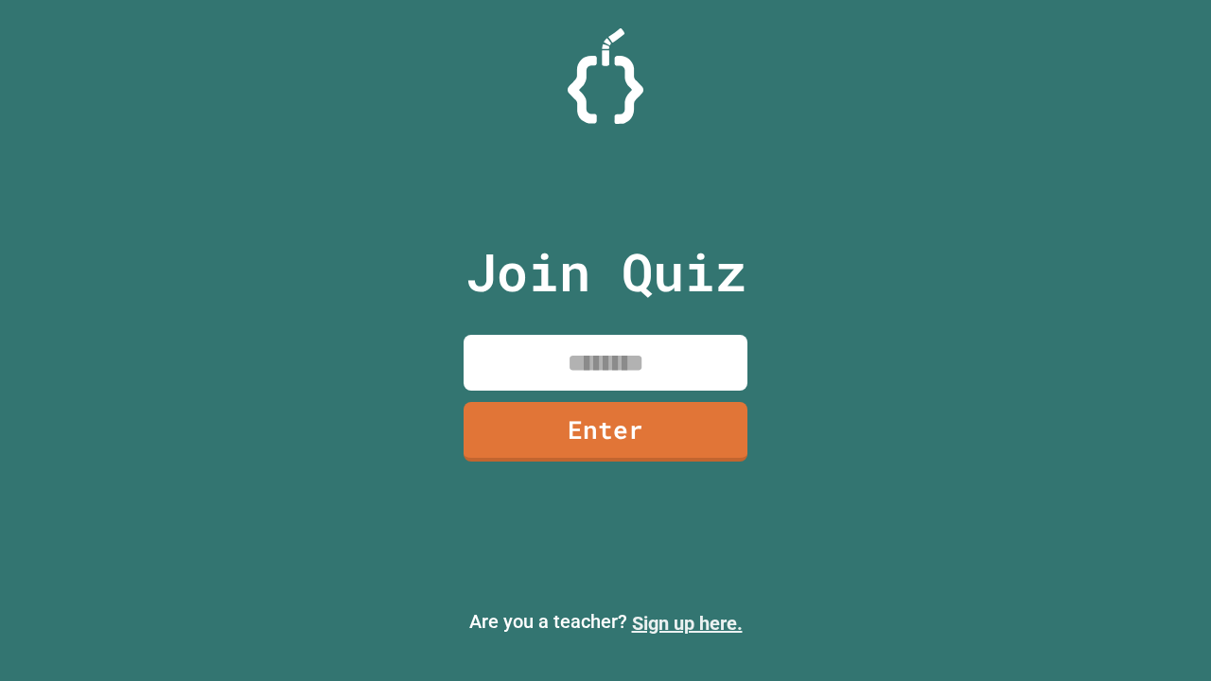
click at [687, 623] on link "Sign up here." at bounding box center [687, 623] width 111 height 23
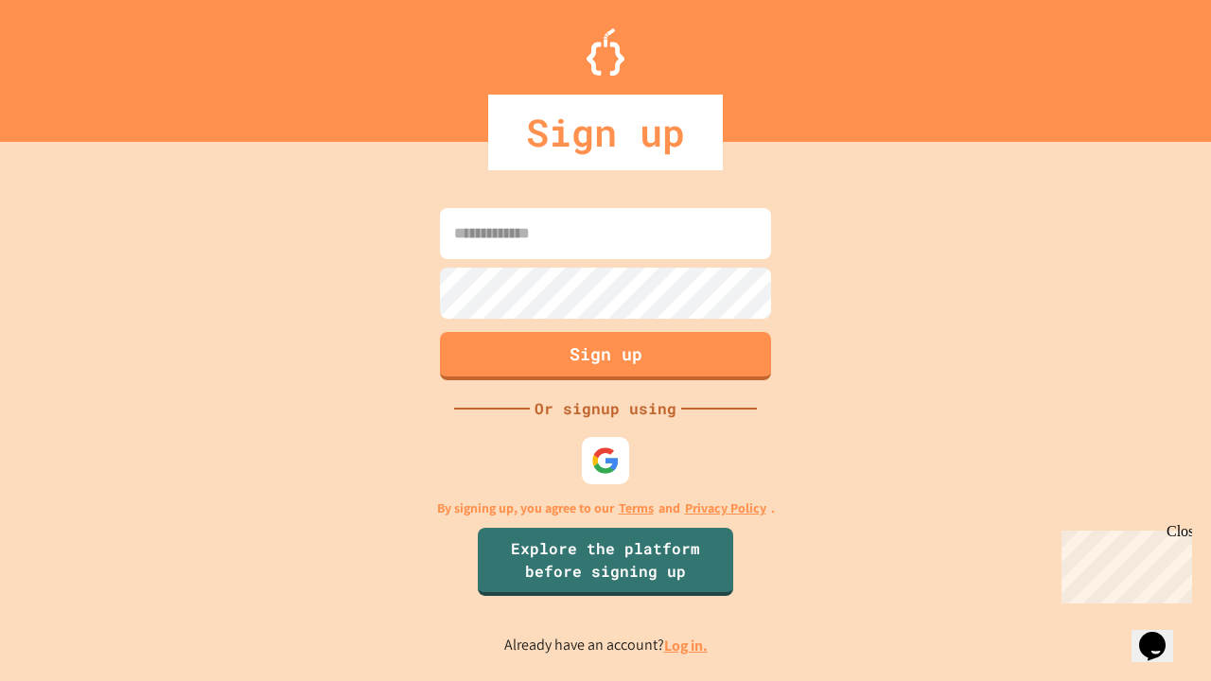
click at [687, 645] on link "Log in." at bounding box center [686, 646] width 44 height 20
